Goal: Information Seeking & Learning: Understand process/instructions

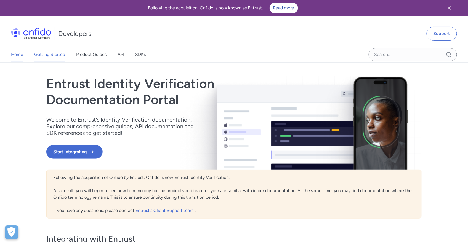
click at [56, 54] on link "Getting Started" at bounding box center [49, 54] width 31 height 15
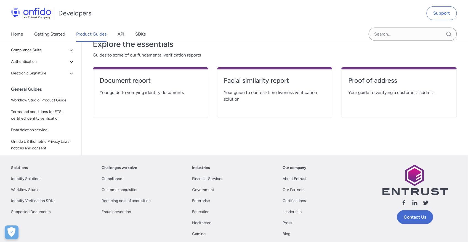
scroll to position [110, 0]
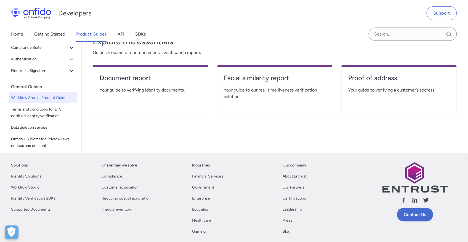
click at [39, 97] on span "Workflow Studio: Product Guide" at bounding box center [43, 98] width 64 height 7
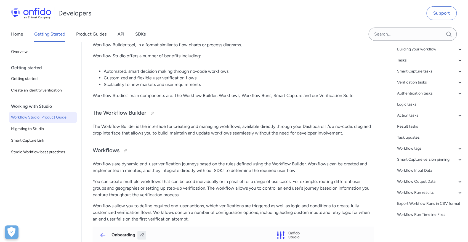
scroll to position [93, 0]
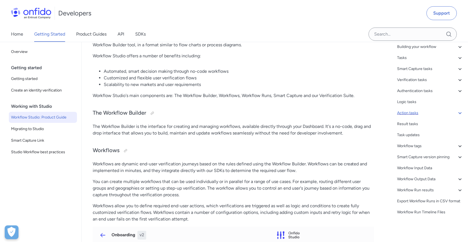
click at [418, 110] on div "Action tasks" at bounding box center [430, 113] width 66 height 7
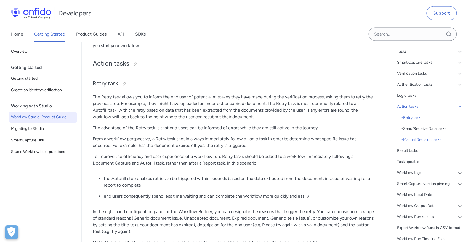
click at [425, 138] on div "- Manual Decision tasks" at bounding box center [432, 139] width 62 height 7
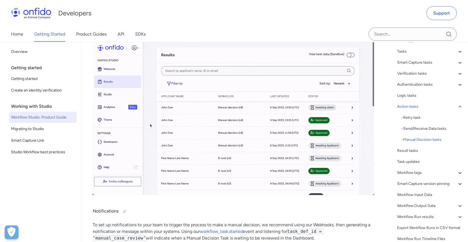
scroll to position [8584, 0]
